Goal: Task Accomplishment & Management: Manage account settings

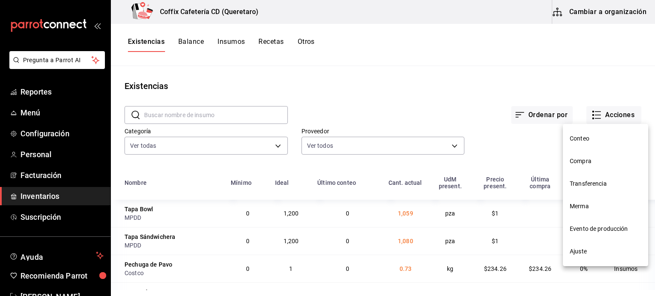
click at [577, 249] on span "Ajuste" at bounding box center [606, 251] width 72 height 9
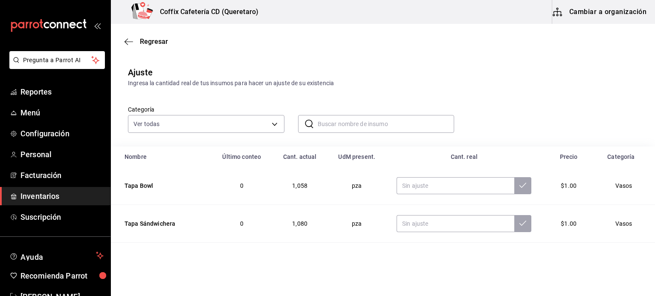
click at [367, 122] on input "text" at bounding box center [386, 124] width 137 height 17
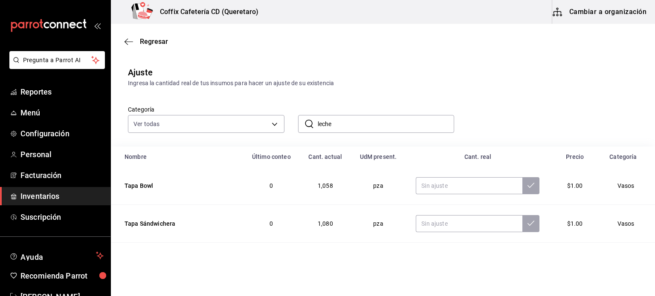
click at [359, 126] on input "leche" at bounding box center [386, 124] width 137 height 17
type input "lech"
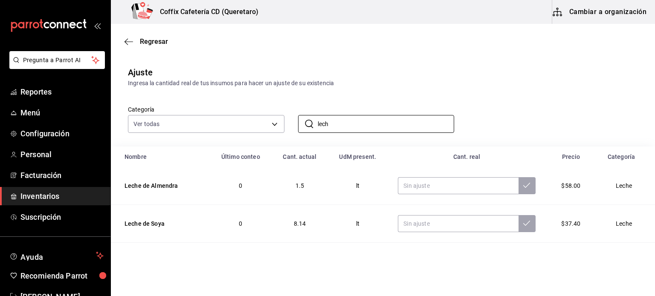
scroll to position [36, 0]
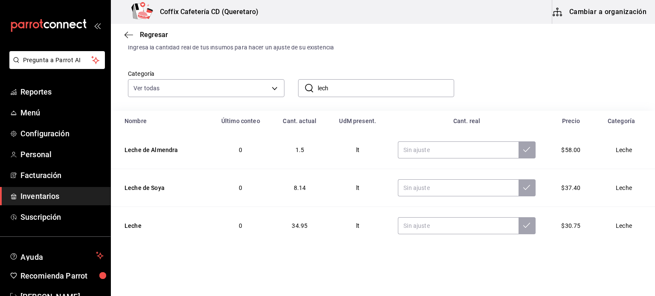
click at [440, 237] on td at bounding box center [467, 226] width 158 height 38
drag, startPoint x: 473, startPoint y: 217, endPoint x: 462, endPoint y: 224, distance: 12.1
click at [462, 224] on td at bounding box center [467, 226] width 158 height 38
click at [462, 224] on input "text" at bounding box center [458, 226] width 120 height 17
type input "50.50"
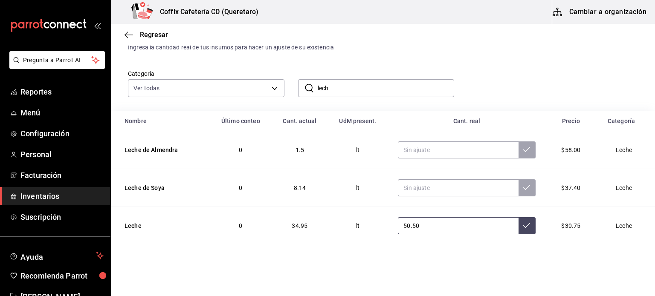
click at [524, 231] on button at bounding box center [527, 226] width 17 height 17
click at [563, 153] on span "$58.00" at bounding box center [570, 150] width 19 height 7
click at [562, 227] on span "$30.75" at bounding box center [570, 226] width 19 height 7
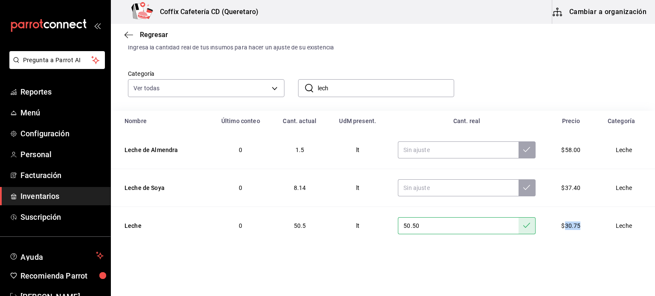
click at [562, 227] on span "$30.75" at bounding box center [570, 226] width 19 height 7
click at [444, 22] on div "Coffix Cafetería CD (Queretaro) Cambiar a organización" at bounding box center [383, 12] width 544 height 24
